Goal: Task Accomplishment & Management: Complete application form

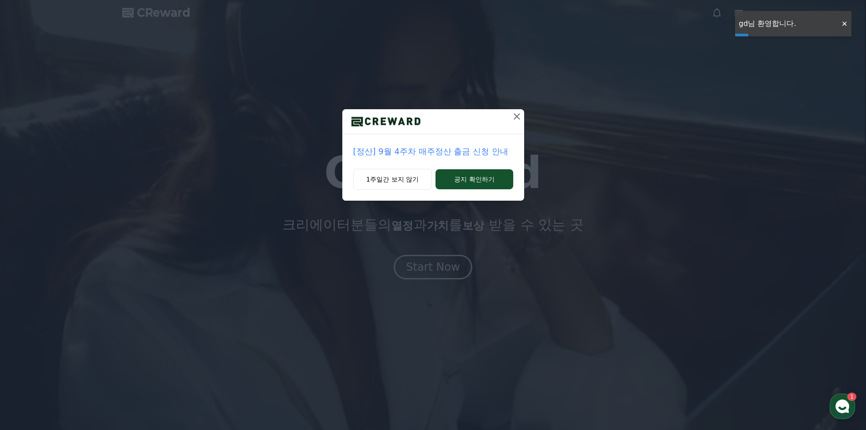
click at [849, 30] on div "[정산] 9월 4주차 매주정산 출금 신청 안내 1주일간 보지 않기 공지 확인하기" at bounding box center [433, 107] width 866 height 215
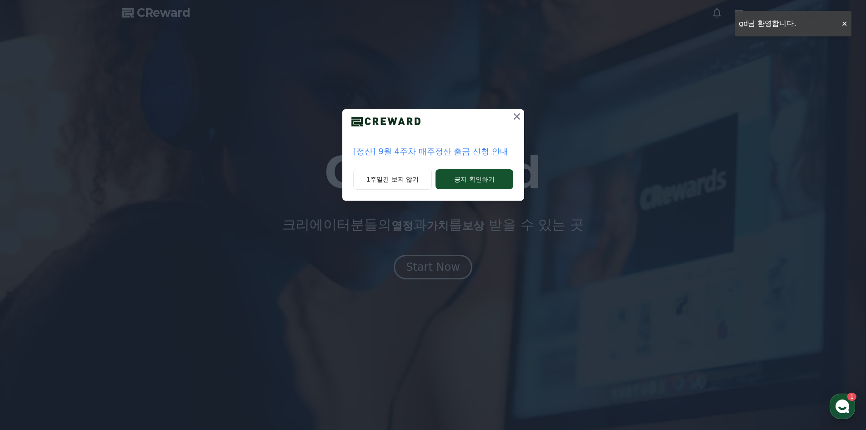
click at [846, 26] on div "[정산] 9월 4주차 매주정산 출금 신청 안내 1주일간 보지 않기 공지 확인하기" at bounding box center [433, 107] width 866 height 215
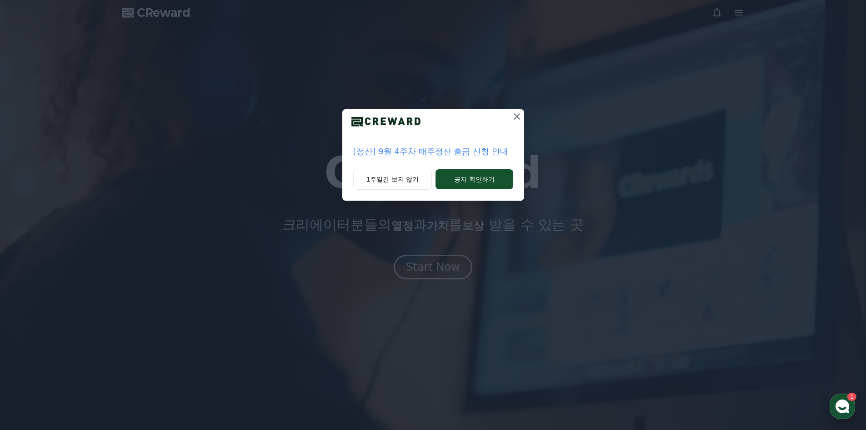
click at [521, 111] on icon at bounding box center [516, 116] width 11 height 11
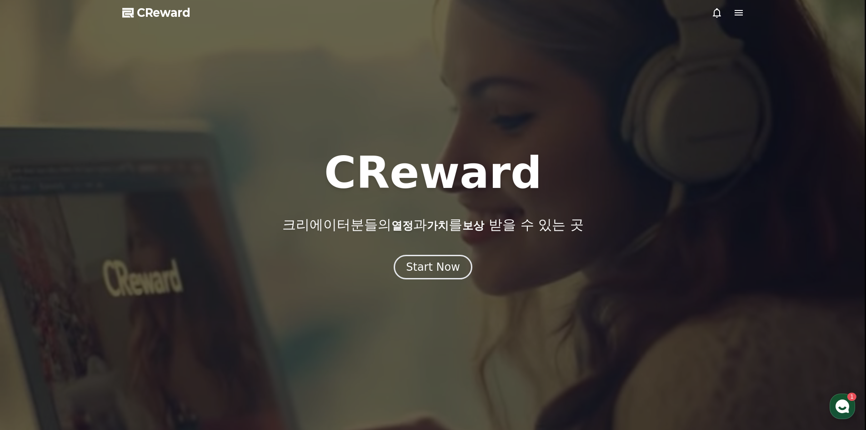
click at [746, 18] on div at bounding box center [433, 215] width 866 height 430
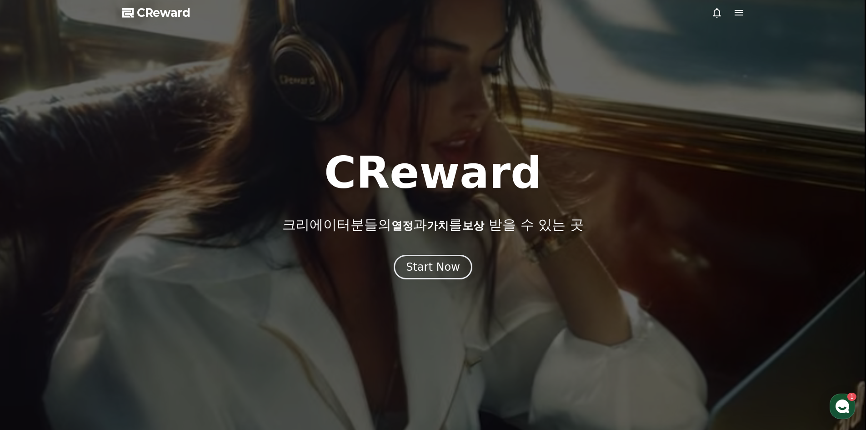
click at [743, 15] on icon at bounding box center [738, 12] width 11 height 11
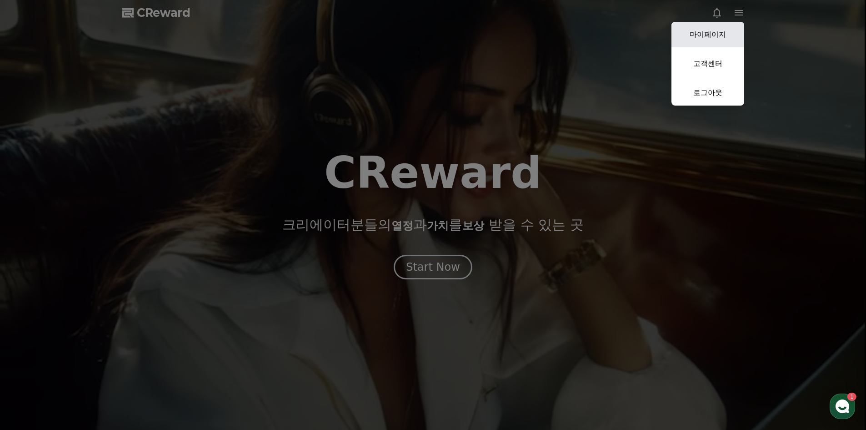
click at [720, 28] on link "마이페이지" at bounding box center [707, 34] width 73 height 25
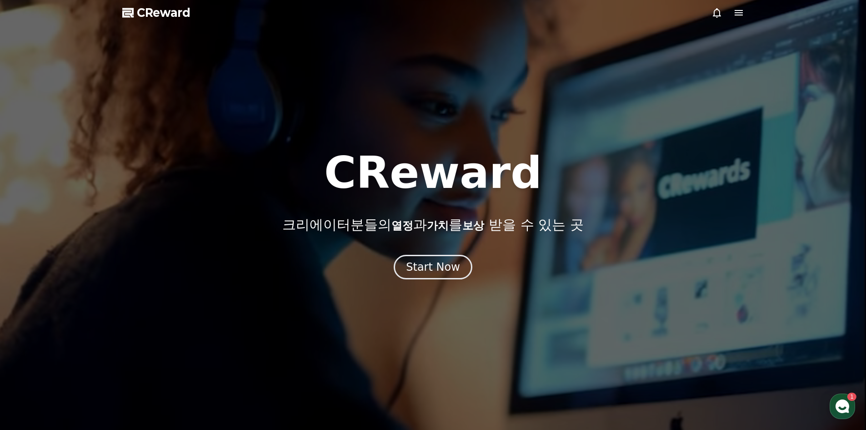
select select "**********"
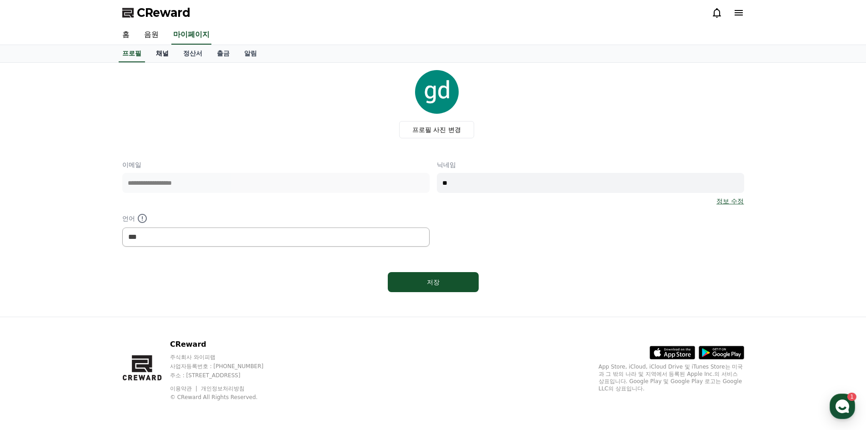
click at [161, 54] on link "채널" at bounding box center [162, 53] width 27 height 17
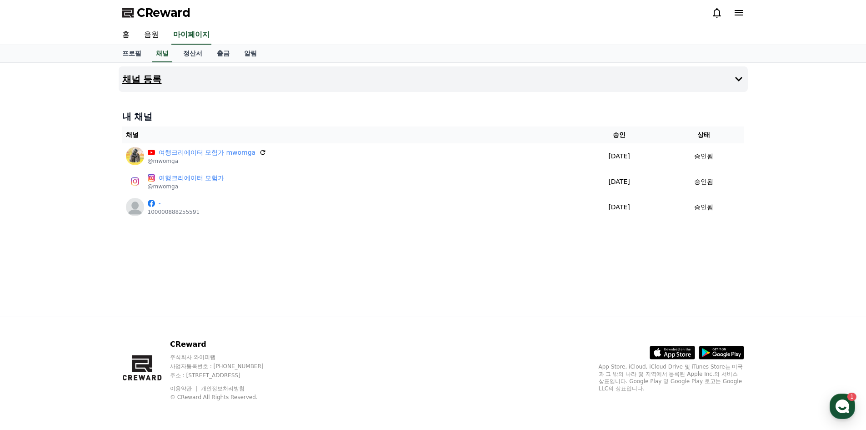
click at [154, 74] on h4 "채널 등록" at bounding box center [142, 79] width 40 height 10
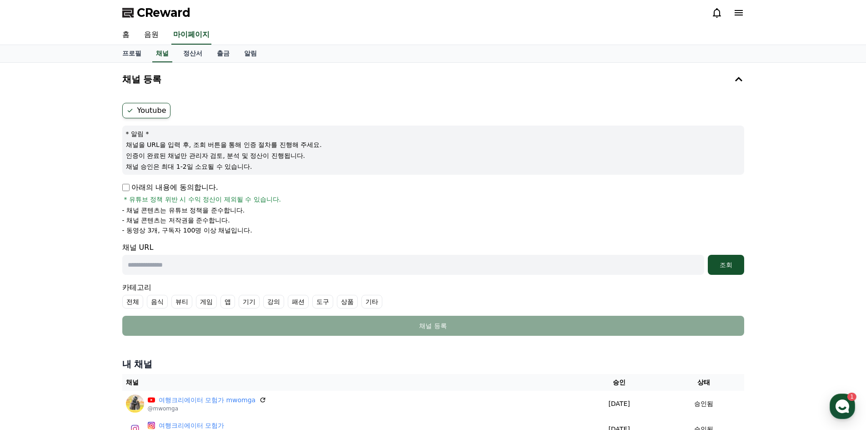
click at [185, 271] on input "text" at bounding box center [413, 265] width 582 height 20
click at [164, 261] on input "text" at bounding box center [413, 265] width 582 height 20
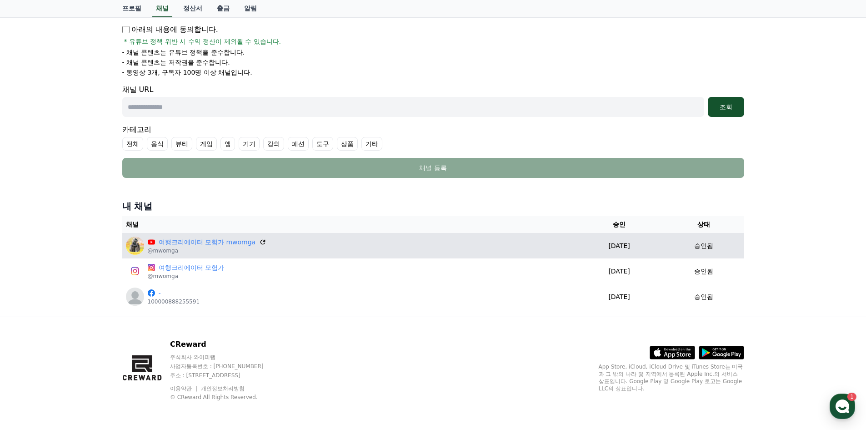
click at [217, 243] on link "여행크리에이터 모험가 mwomga" at bounding box center [207, 242] width 97 height 10
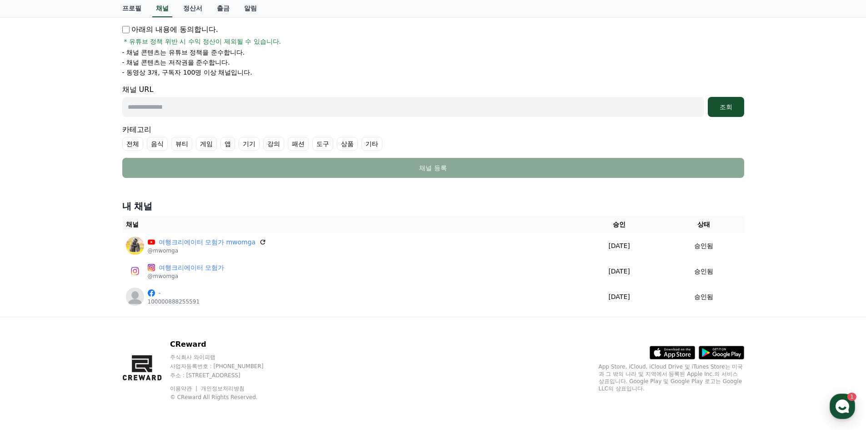
scroll to position [0, 0]
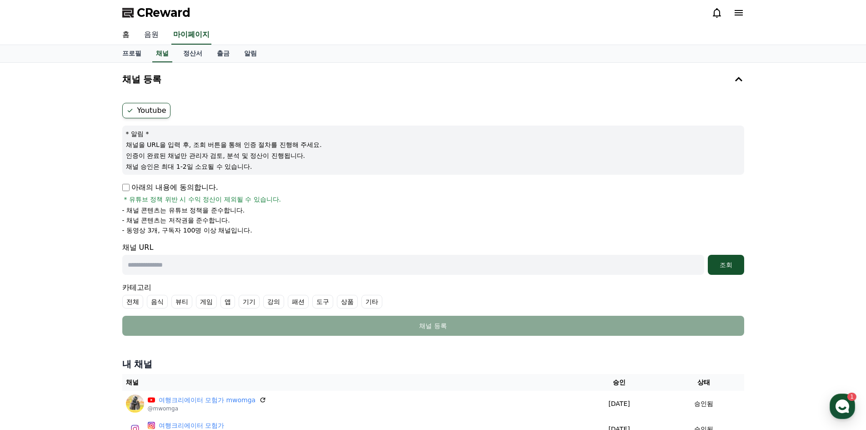
click at [153, 39] on link "음원" at bounding box center [151, 34] width 29 height 19
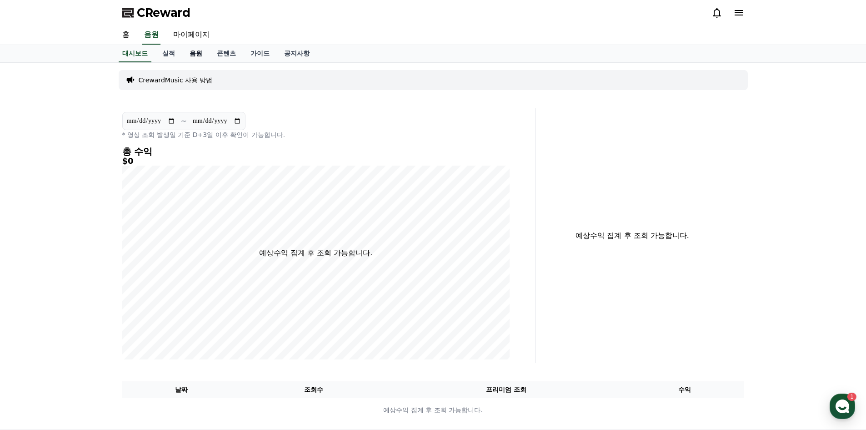
click at [195, 51] on link "음원" at bounding box center [195, 53] width 27 height 17
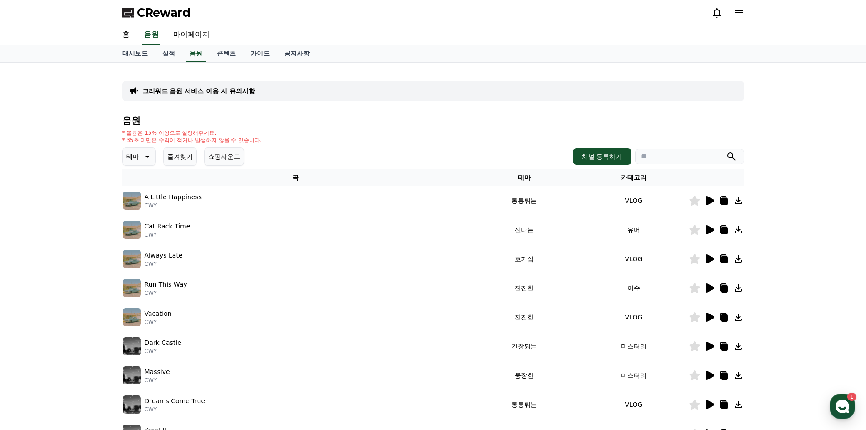
click at [706, 228] on icon at bounding box center [709, 229] width 9 height 9
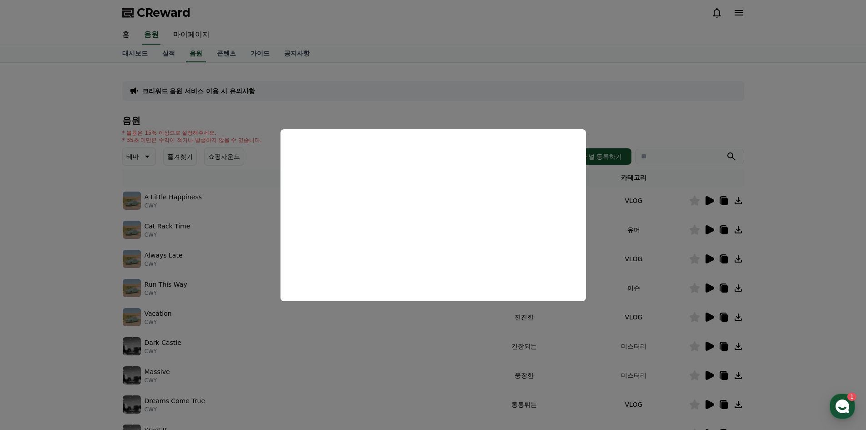
click at [640, 197] on button "close modal" at bounding box center [433, 215] width 866 height 430
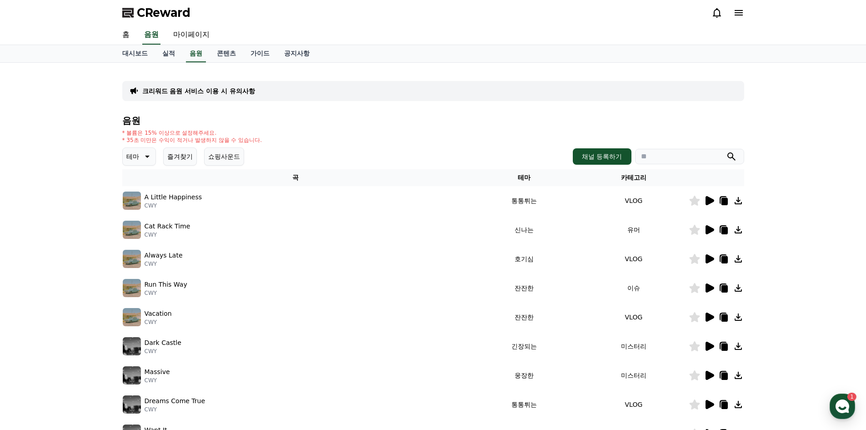
click at [712, 231] on icon at bounding box center [709, 229] width 11 height 11
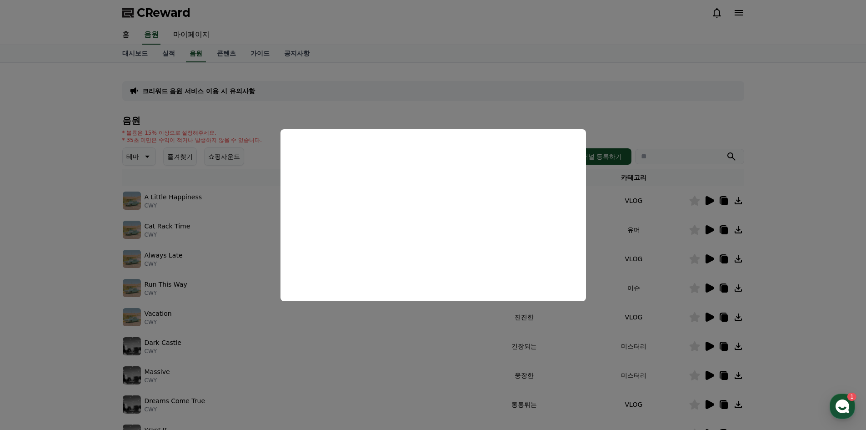
click at [710, 235] on button "close modal" at bounding box center [433, 215] width 866 height 430
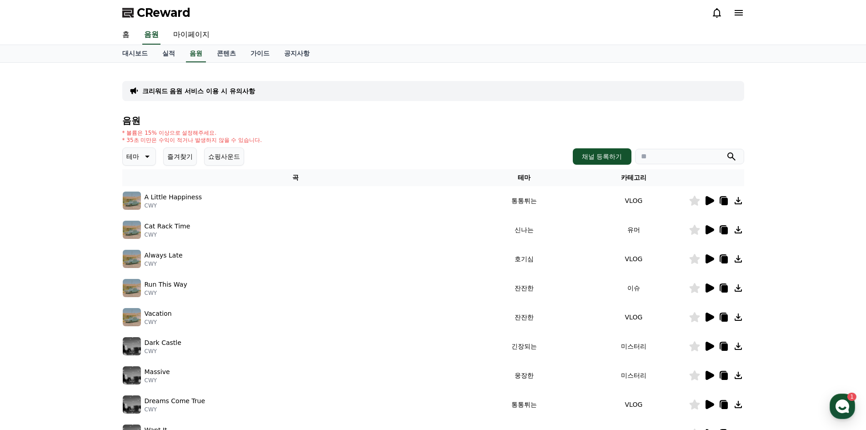
scroll to position [91, 0]
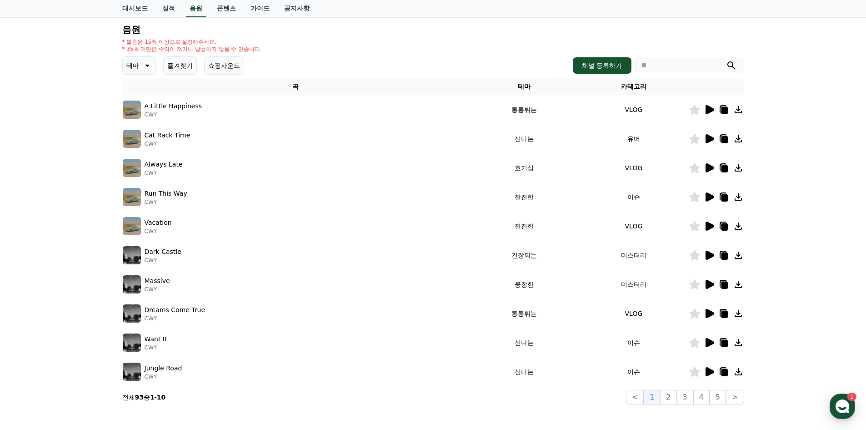
click at [713, 195] on icon at bounding box center [709, 196] width 11 height 11
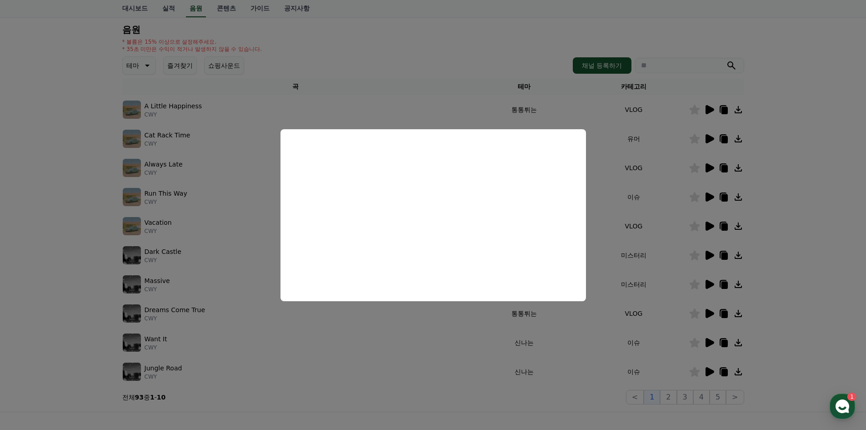
click at [672, 237] on button "close modal" at bounding box center [433, 215] width 866 height 430
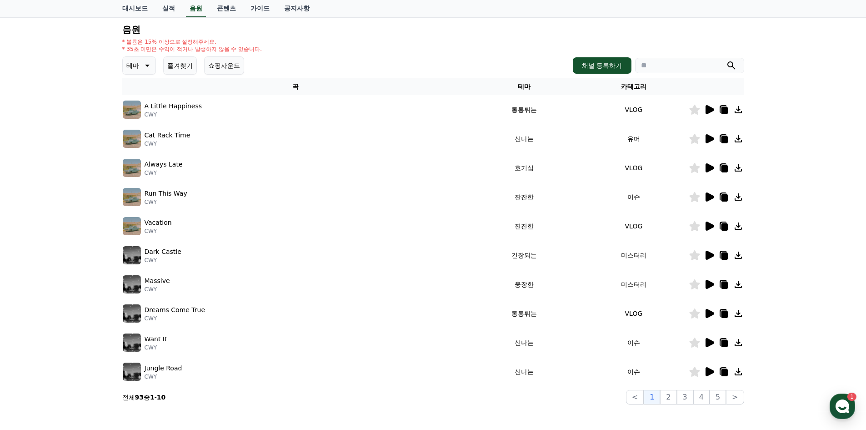
scroll to position [182, 0]
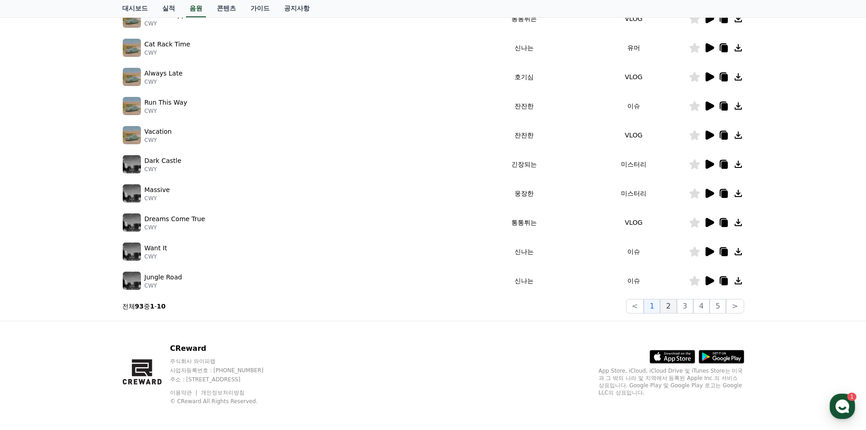
click at [669, 303] on button "2" at bounding box center [668, 306] width 16 height 15
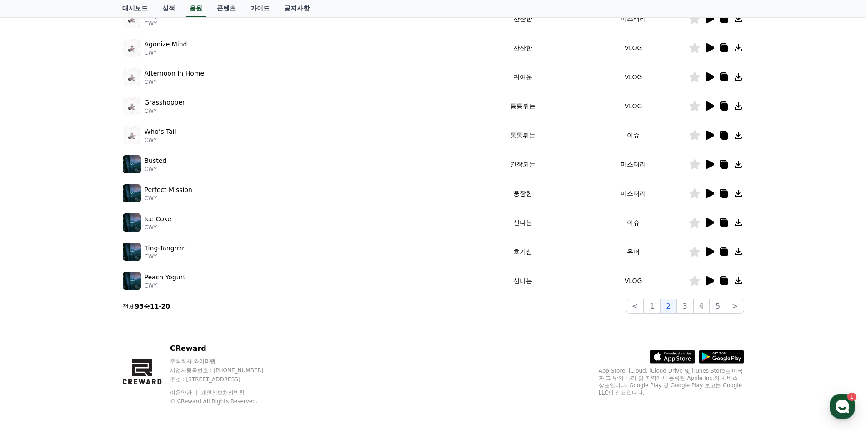
scroll to position [45, 0]
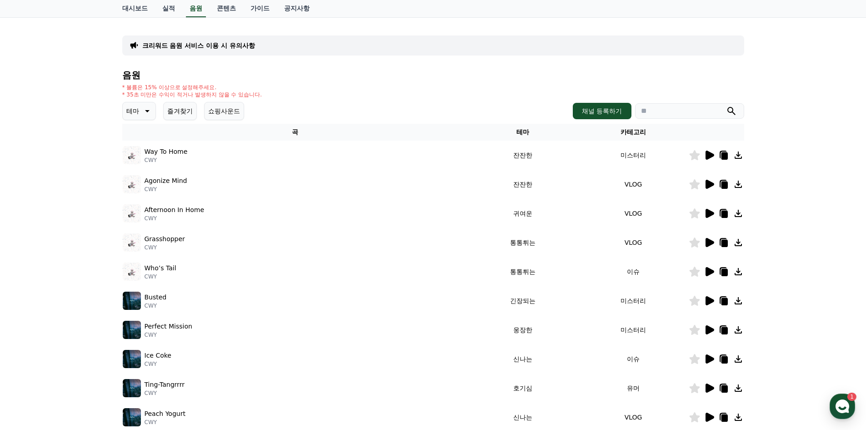
click at [710, 156] on icon at bounding box center [709, 154] width 9 height 9
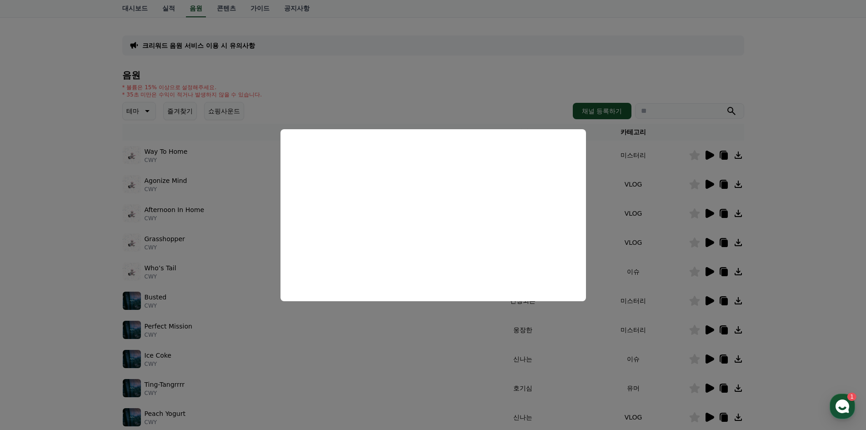
click at [555, 89] on button "close modal" at bounding box center [433, 215] width 866 height 430
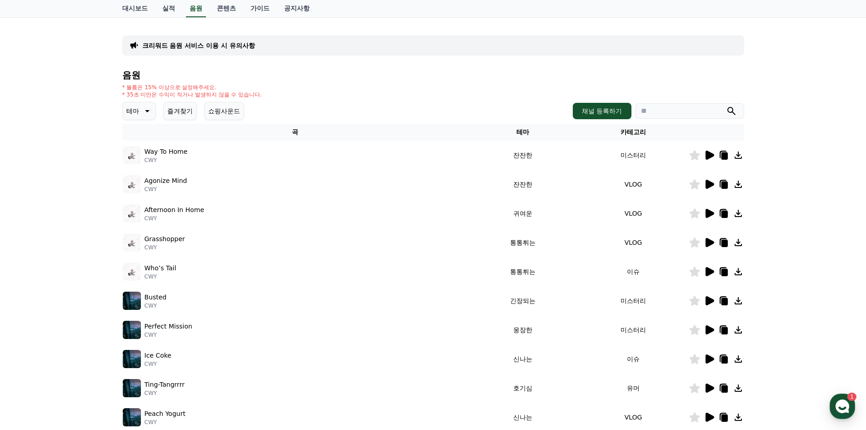
click at [695, 157] on icon at bounding box center [694, 155] width 10 height 10
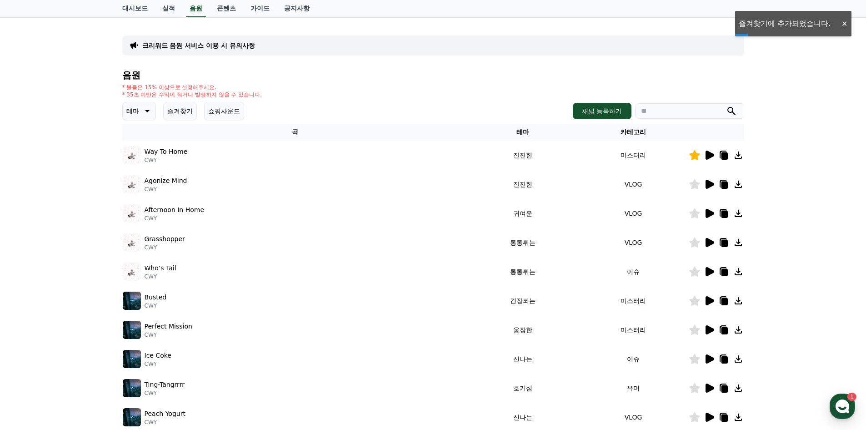
scroll to position [0, 0]
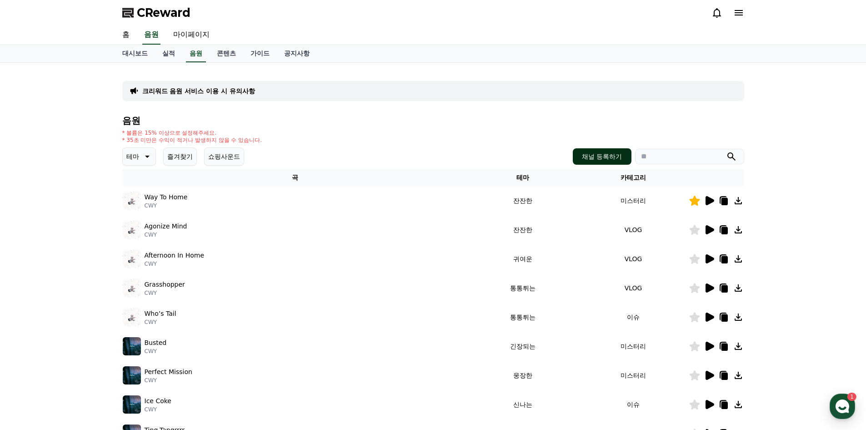
click at [595, 157] on button "채널 등록하기" at bounding box center [602, 156] width 58 height 16
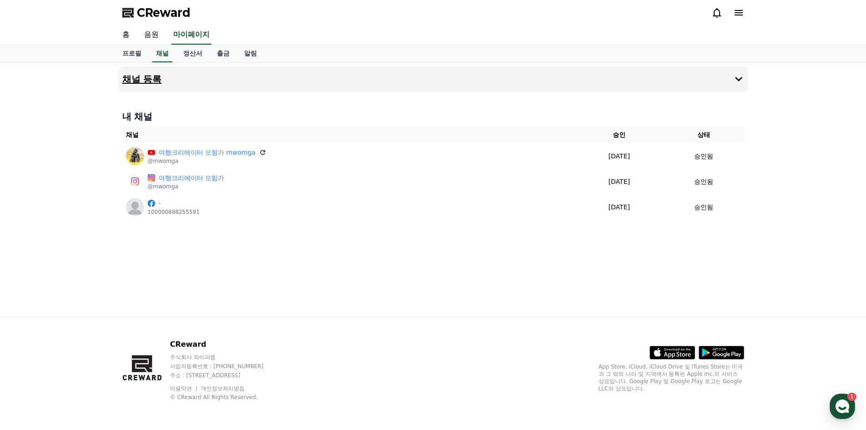
click at [145, 81] on h4 "채널 등록" at bounding box center [142, 79] width 40 height 10
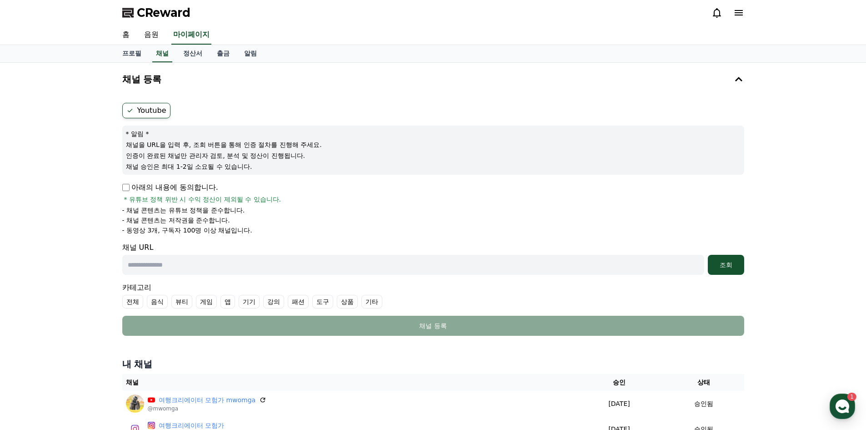
drag, startPoint x: 232, startPoint y: 264, endPoint x: 241, endPoint y: 264, distance: 8.6
click at [232, 264] on input "text" at bounding box center [413, 265] width 582 height 20
paste input "**********"
type input "**********"
click at [730, 260] on div "조회" at bounding box center [725, 264] width 29 height 9
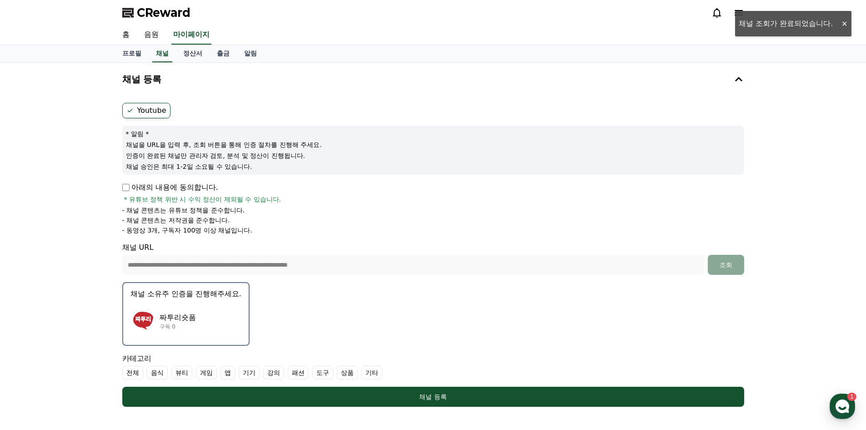
scroll to position [45, 0]
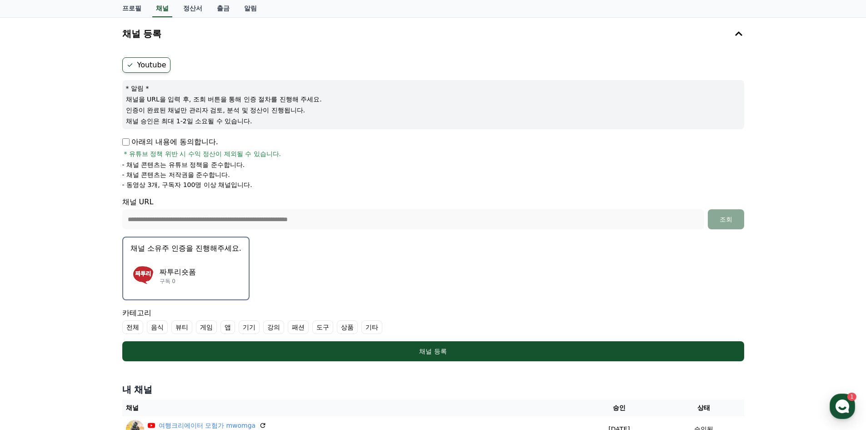
click at [203, 262] on div "짜투리숏폼 구독 0" at bounding box center [185, 275] width 111 height 36
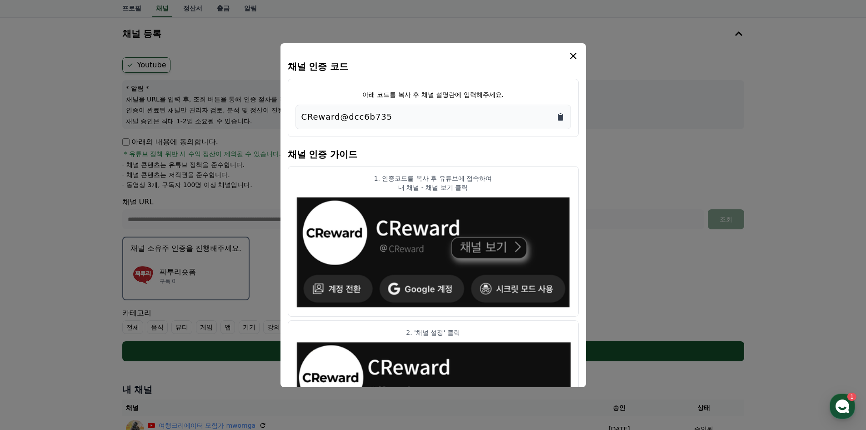
click at [558, 113] on icon "Copy to clipboard" at bounding box center [560, 116] width 9 height 9
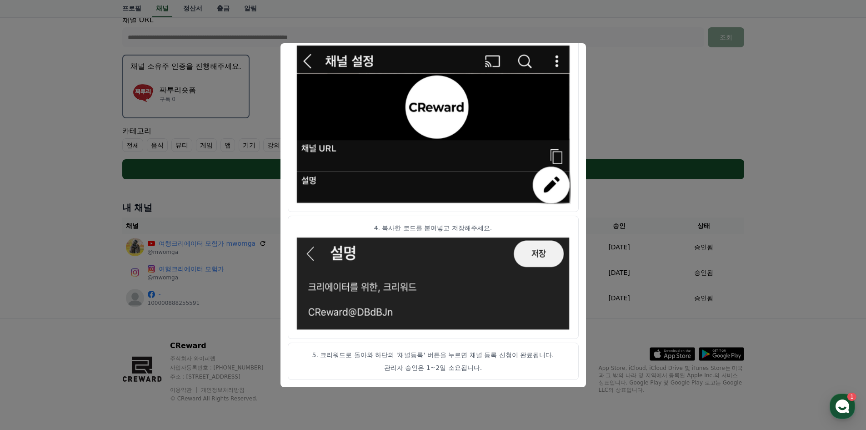
scroll to position [229, 0]
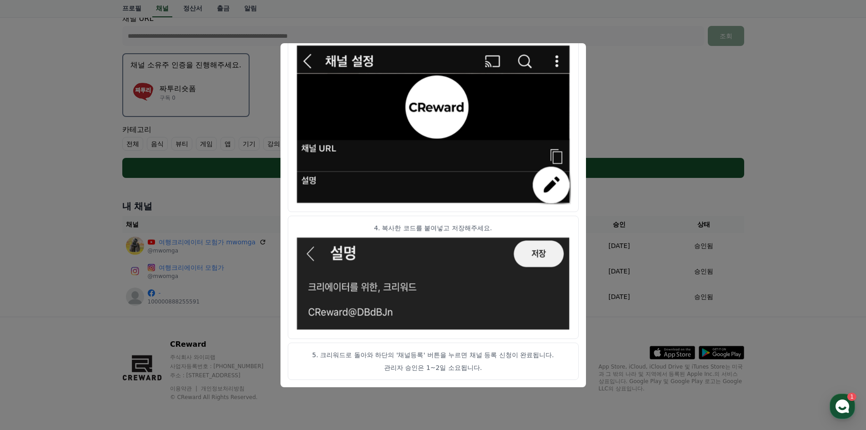
click at [304, 60] on img "modal" at bounding box center [432, 124] width 275 height 160
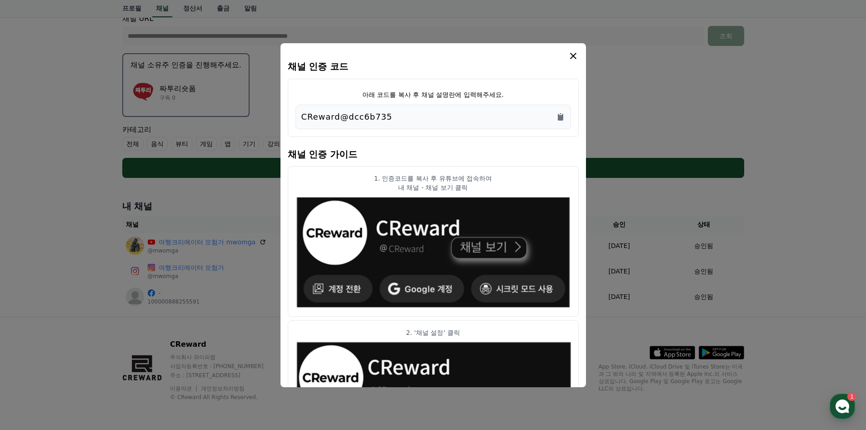
scroll to position [1, 0]
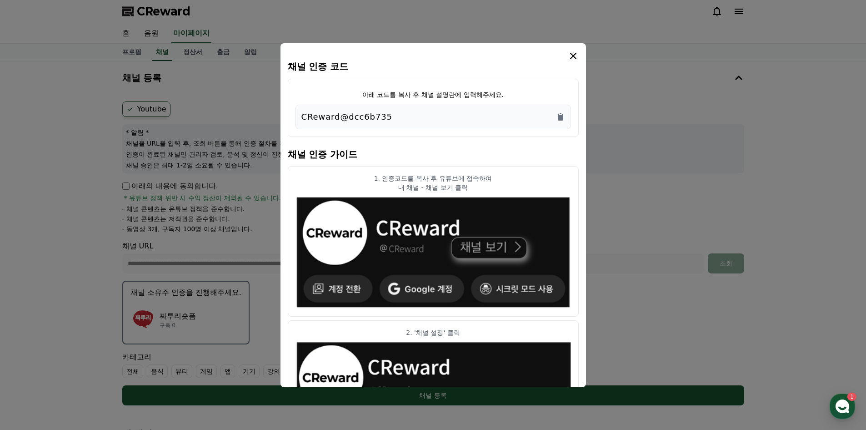
click at [577, 54] on icon "modal" at bounding box center [573, 55] width 11 height 11
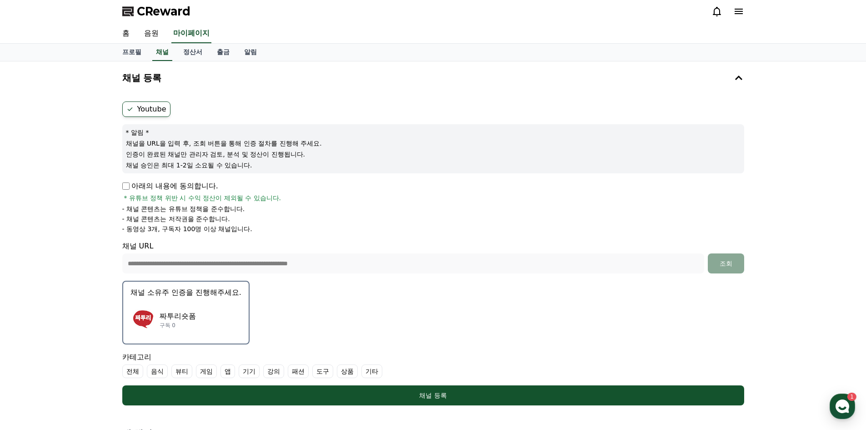
click at [417, 208] on li "- 채널 콘텐츠는 유튜브 정책을 준수합니다." at bounding box center [433, 208] width 622 height 9
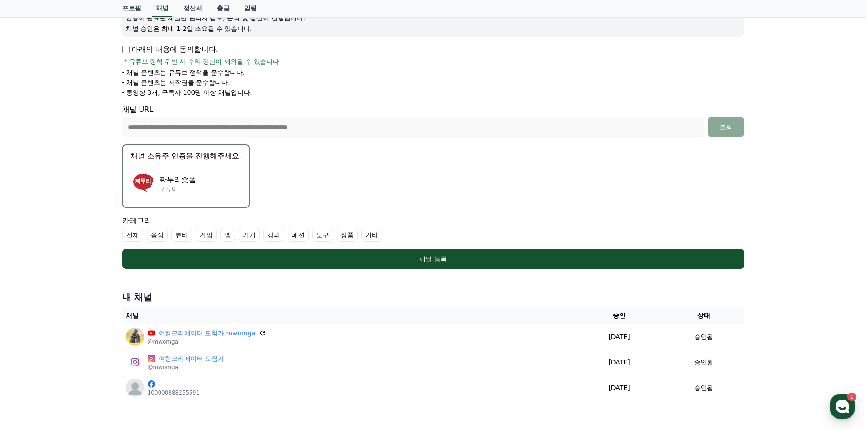
click at [229, 171] on div "짜투리숏폼 구독 0" at bounding box center [185, 183] width 111 height 36
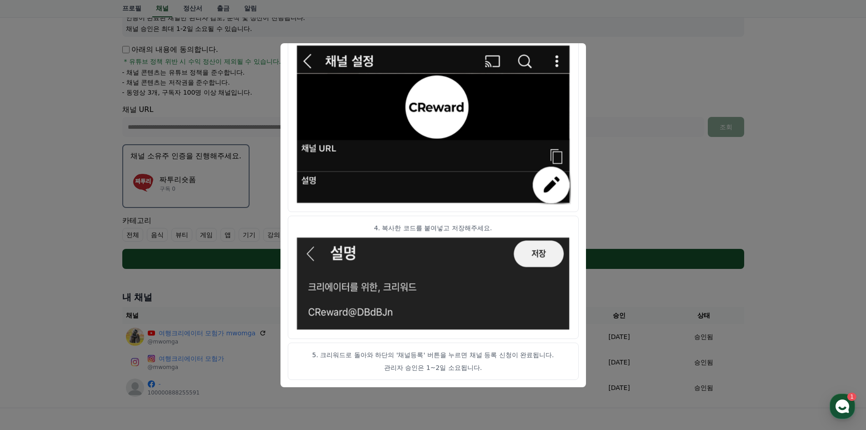
scroll to position [229, 0]
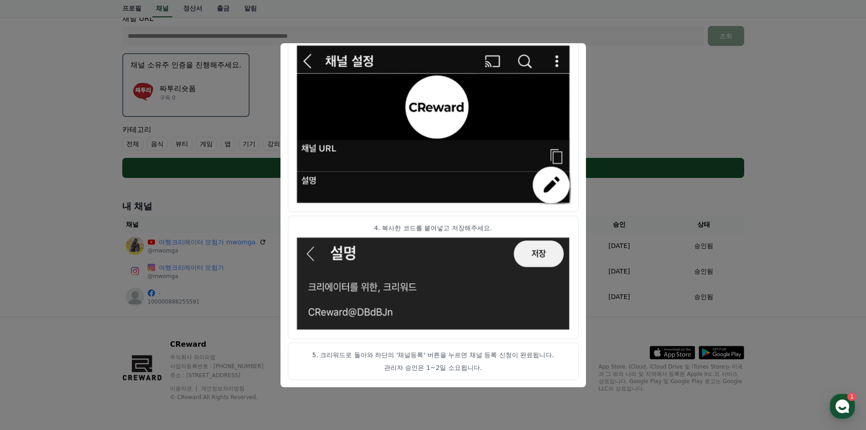
click at [749, 250] on button "close modal" at bounding box center [433, 215] width 866 height 430
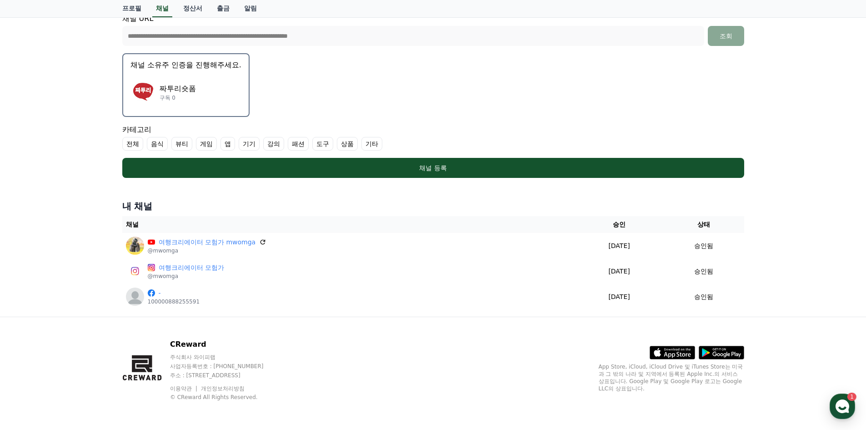
scroll to position [1, 0]
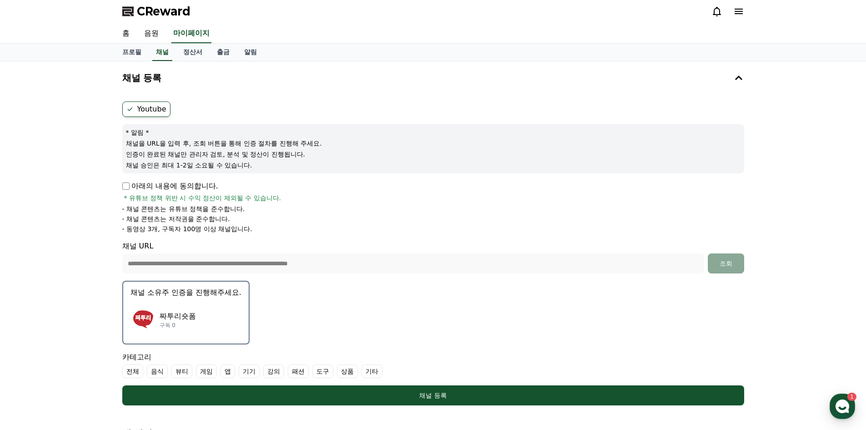
click at [140, 110] on label "Youtube" at bounding box center [146, 108] width 48 height 15
drag, startPoint x: 380, startPoint y: 226, endPoint x: 374, endPoint y: 228, distance: 6.2
click at [374, 228] on li "- 동영상 3개, 구독자 100명 이상 채널입니다." at bounding box center [433, 228] width 622 height 9
click at [346, 252] on div "**********" at bounding box center [433, 256] width 622 height 33
click at [288, 306] on form "**********" at bounding box center [433, 253] width 622 height 304
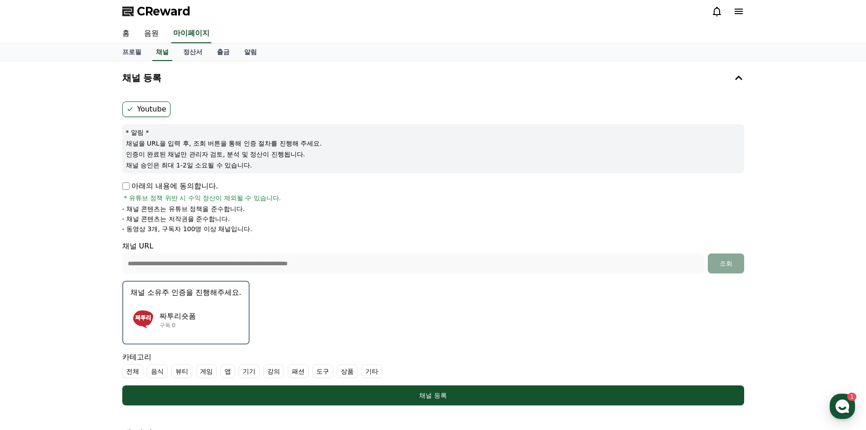
click at [183, 318] on p "짜투리숏폼" at bounding box center [178, 315] width 36 height 11
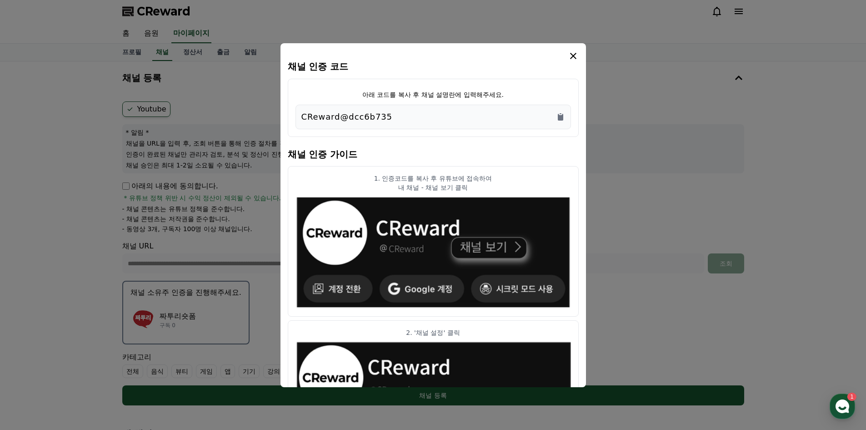
click at [187, 317] on button "close modal" at bounding box center [433, 215] width 866 height 430
